Goal: Find specific page/section: Find specific page/section

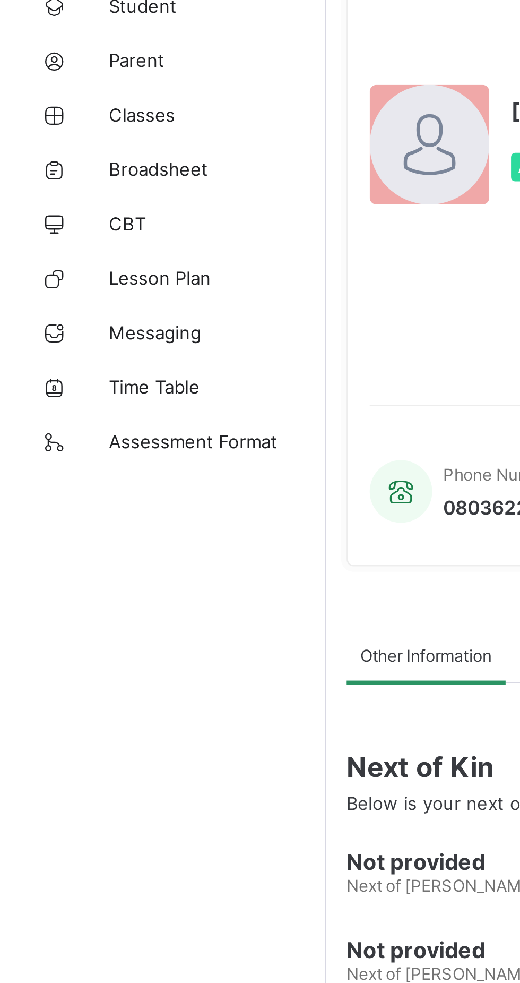
click at [44, 193] on span "CBT" at bounding box center [84, 191] width 85 height 8
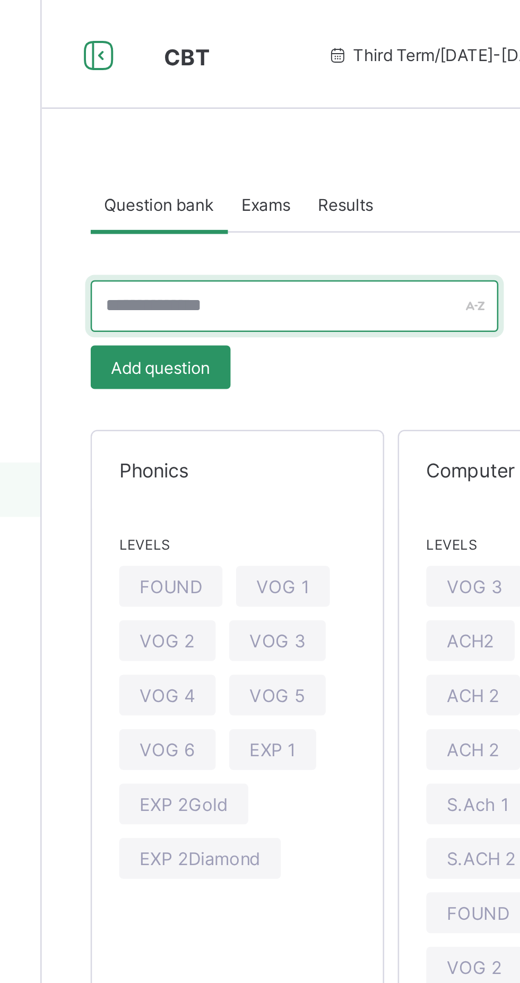
click at [220, 121] on input "text" at bounding box center [226, 119] width 159 height 20
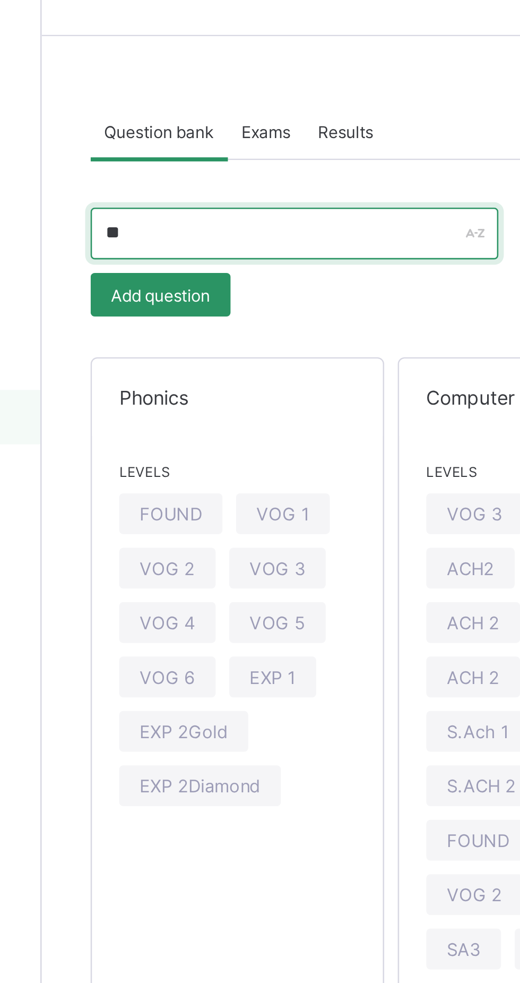
type input "*"
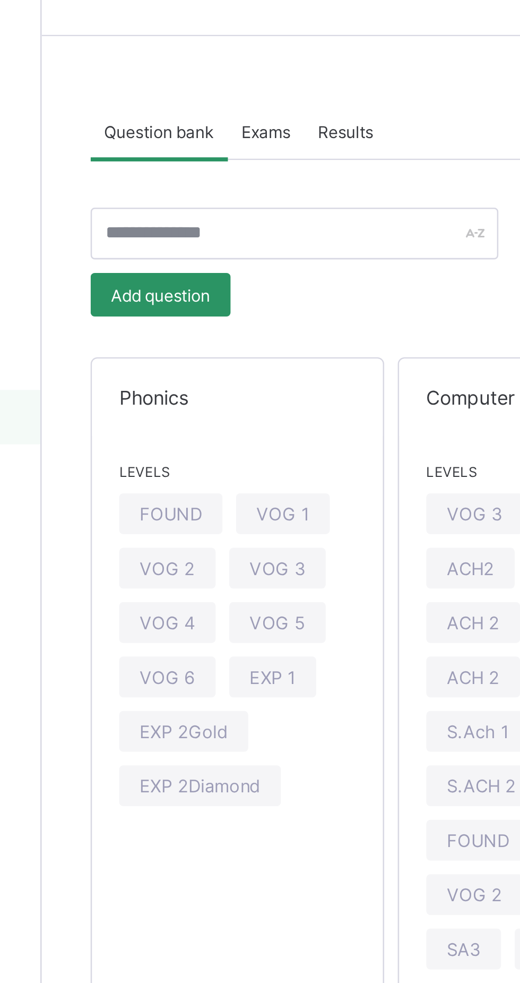
click at [221, 80] on span "Exams" at bounding box center [215, 80] width 19 height 8
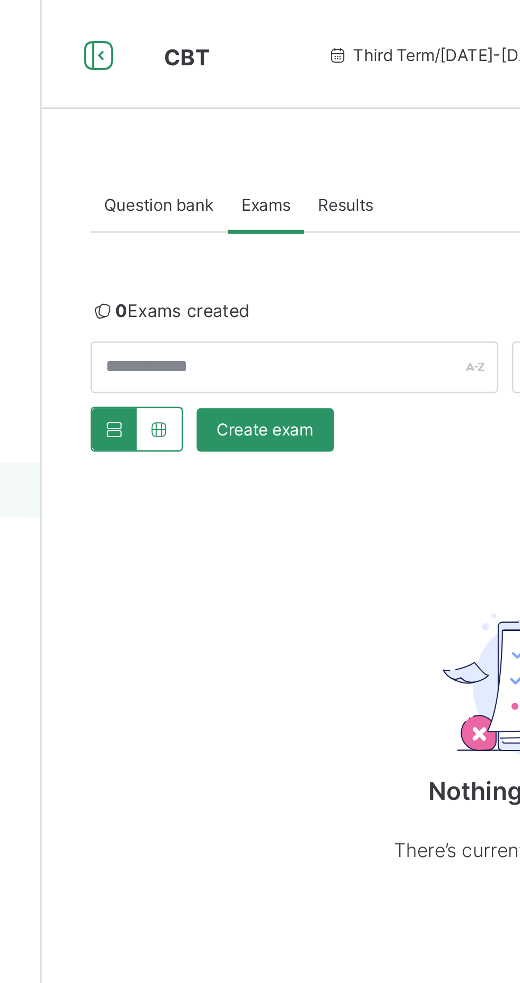
click at [167, 83] on span "Question bank" at bounding box center [173, 80] width 43 height 8
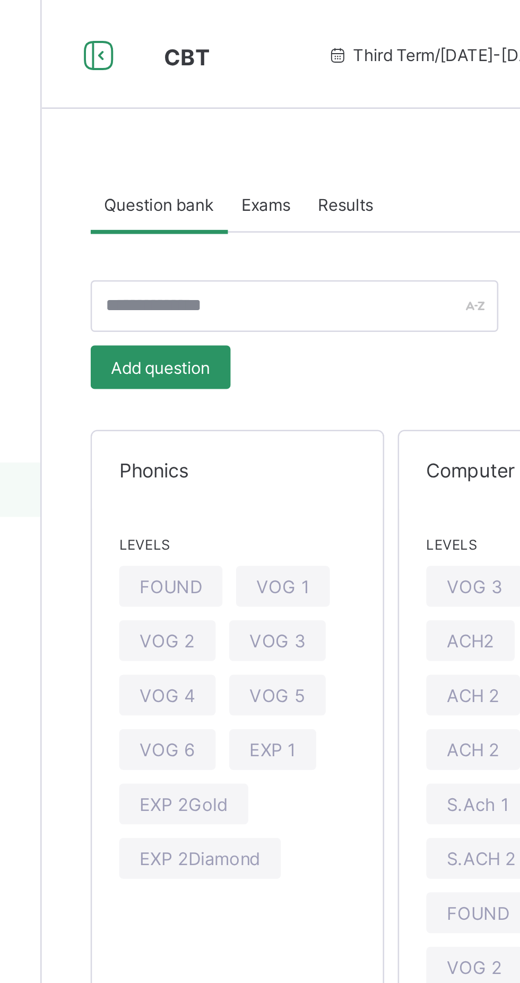
click at [223, 275] on span "VOG 5" at bounding box center [220, 272] width 22 height 8
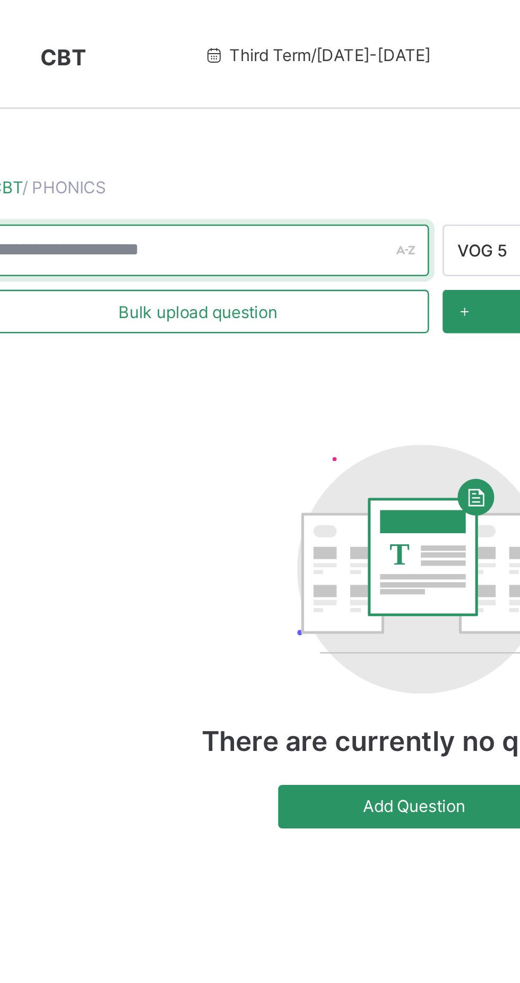
click at [256, 99] on input "text" at bounding box center [237, 98] width 181 height 20
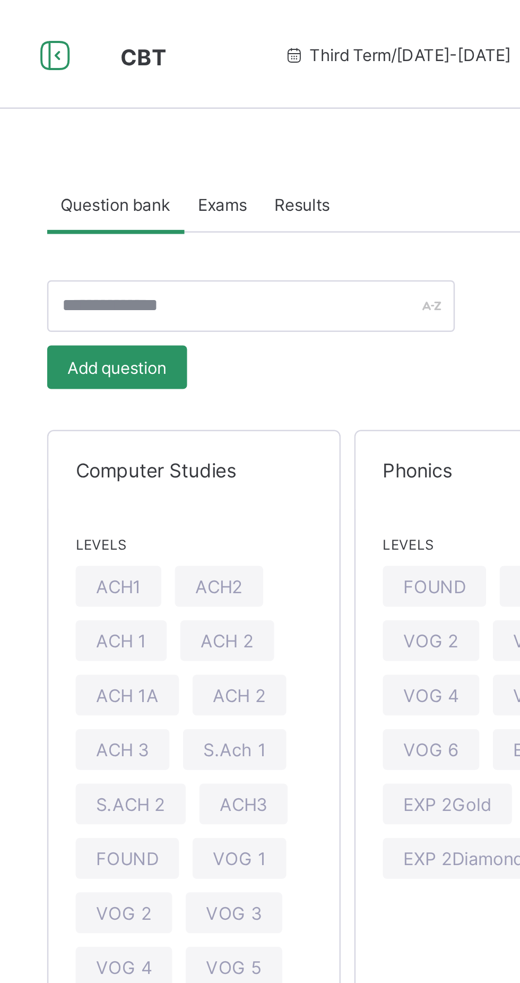
click at [220, 80] on span "Exams" at bounding box center [215, 80] width 19 height 8
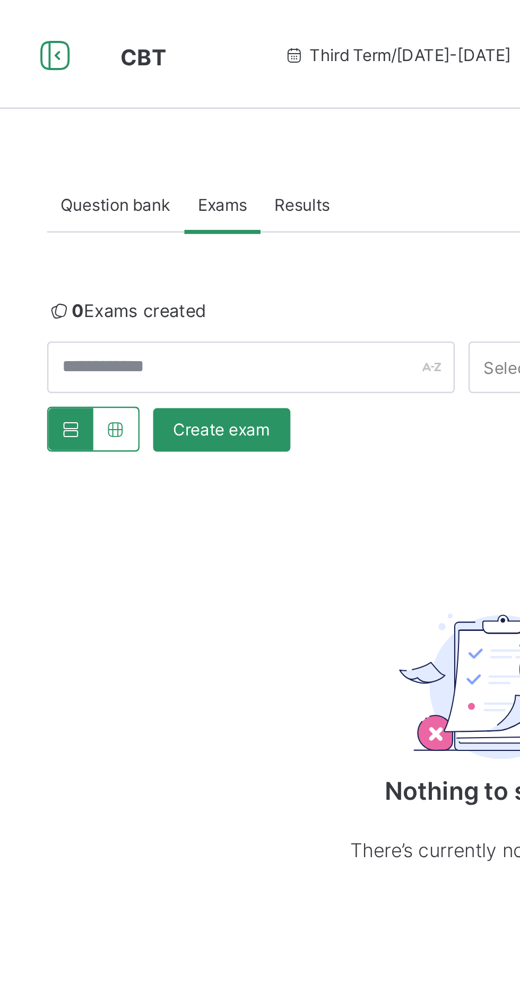
click at [175, 84] on div "Question bank" at bounding box center [174, 79] width 54 height 21
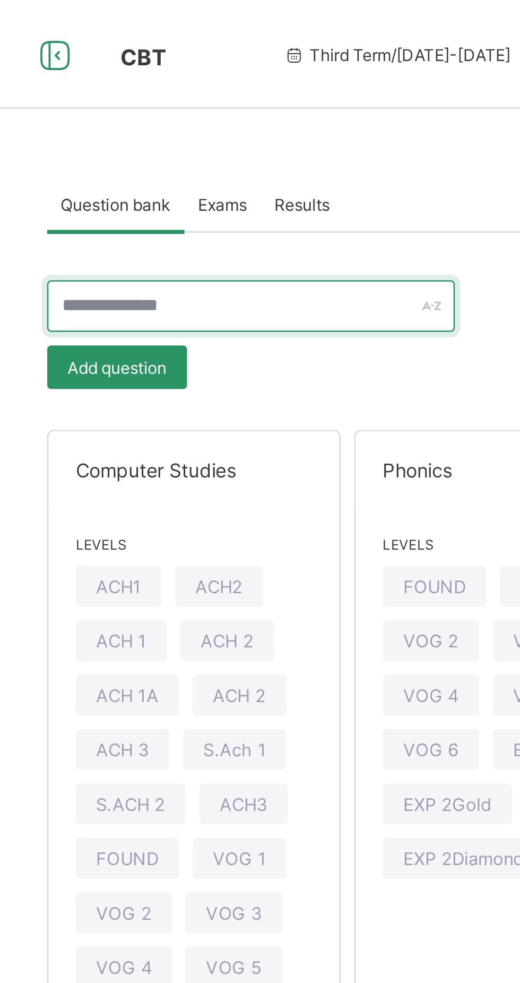
click at [227, 123] on input "text" at bounding box center [226, 119] width 159 height 20
type input "*"
type input "*******"
